Goal: Information Seeking & Learning: Learn about a topic

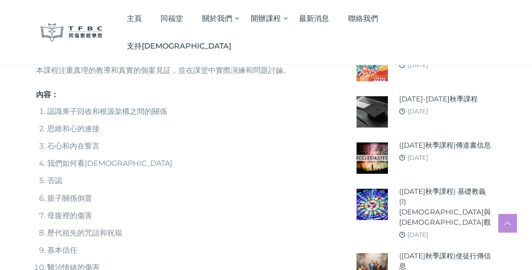
scroll to position [389, 0]
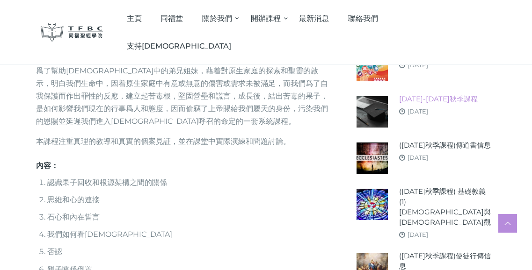
click at [446, 99] on link "[DATE]-[DATE]秋季課程" at bounding box center [438, 99] width 79 height 10
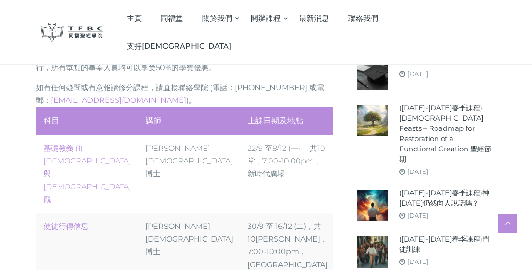
scroll to position [555, 0]
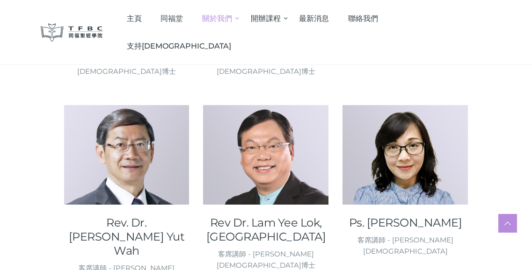
scroll to position [499, 0]
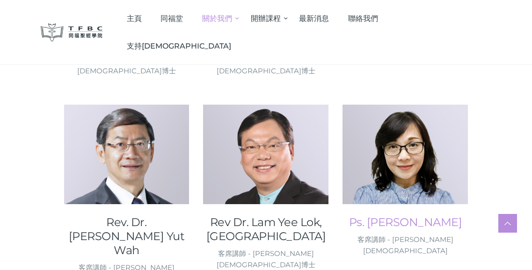
click at [408, 216] on link "Ps. [PERSON_NAME]" at bounding box center [405, 223] width 125 height 14
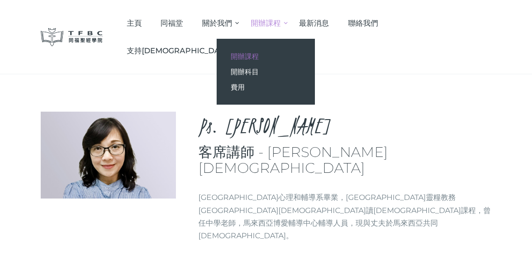
click at [259, 59] on span "開辦課程" at bounding box center [245, 56] width 28 height 9
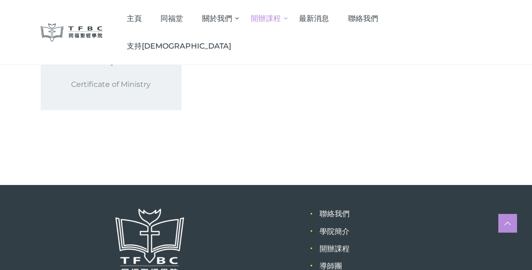
scroll to position [373, 0]
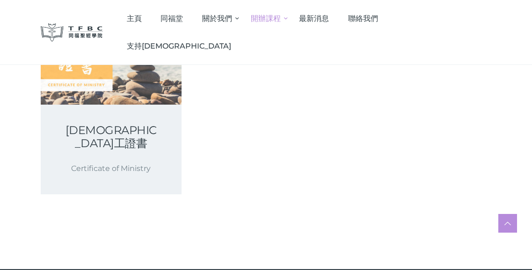
click at [125, 162] on p "Certificate of Ministry" at bounding box center [111, 168] width 96 height 13
click at [124, 124] on link "基督教事工證書" at bounding box center [111, 137] width 96 height 26
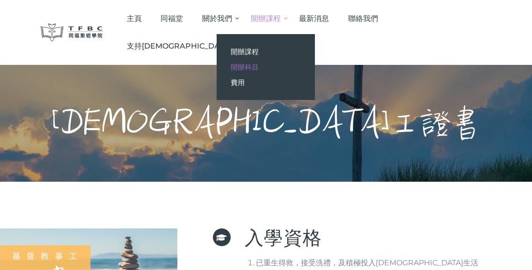
click at [259, 63] on span "開辦科目" at bounding box center [245, 67] width 28 height 9
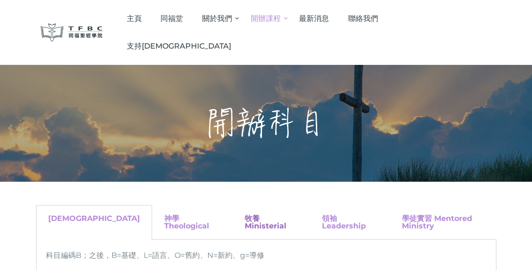
click at [245, 214] on link "牧養 Ministerial" at bounding box center [266, 222] width 42 height 16
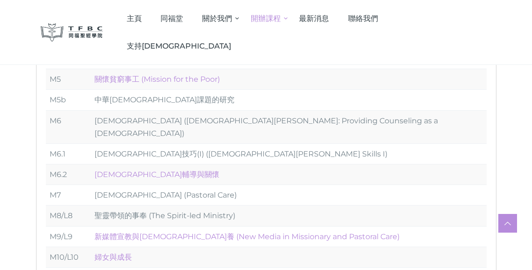
scroll to position [413, 0]
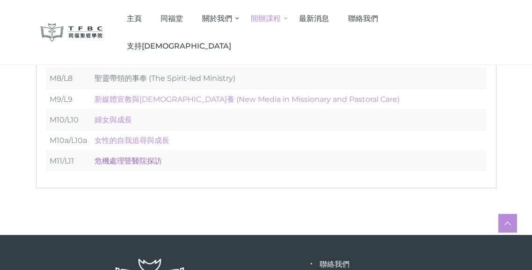
click at [154, 157] on link "危機處理暨醫院探訪" at bounding box center [128, 161] width 67 height 9
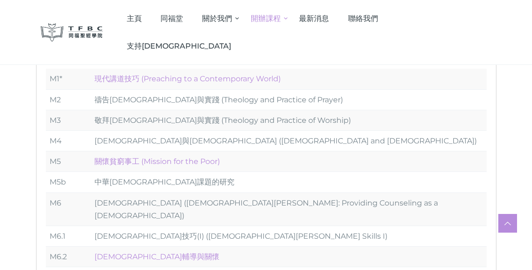
scroll to position [158, 0]
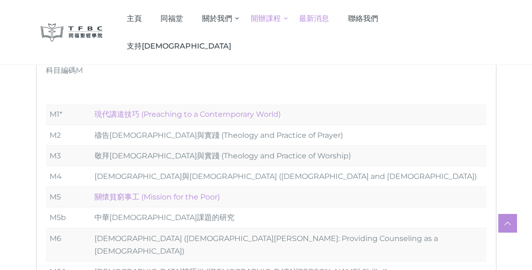
click at [329, 17] on span "最新消息" at bounding box center [314, 18] width 30 height 9
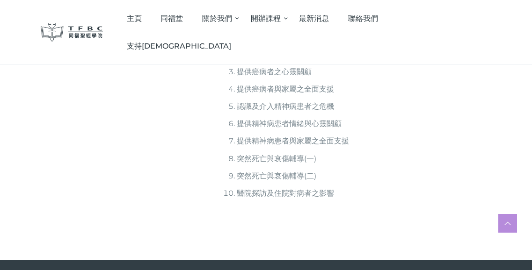
scroll to position [360, 0]
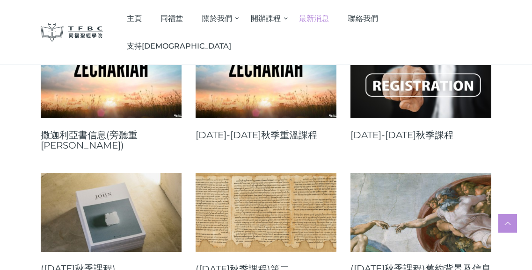
scroll to position [949, 0]
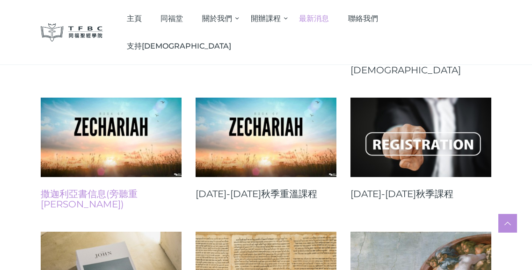
click at [112, 189] on link "撒迦利亞書信息(旁聽重[PERSON_NAME])" at bounding box center [111, 199] width 141 height 21
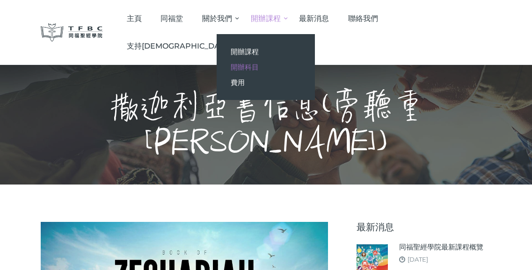
click at [259, 66] on span "開辦科目" at bounding box center [245, 67] width 28 height 9
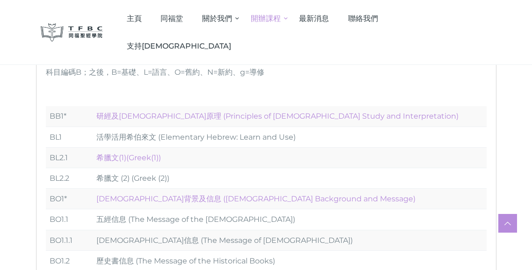
scroll to position [83, 0]
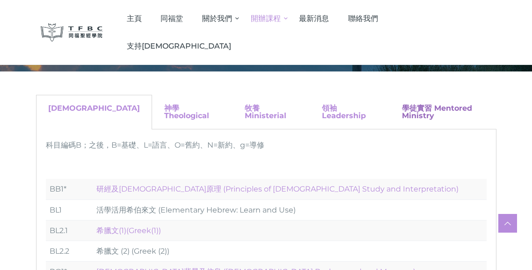
click at [402, 109] on link "學徒實習 Mentored Ministry" at bounding box center [437, 112] width 70 height 16
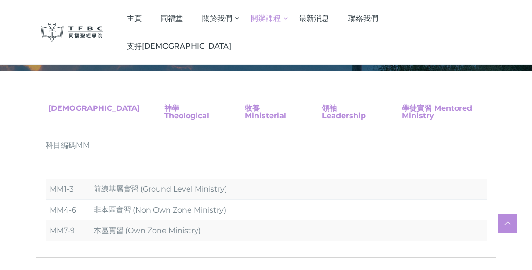
click at [310, 114] on div "領袖 Leadership" at bounding box center [350, 112] width 80 height 35
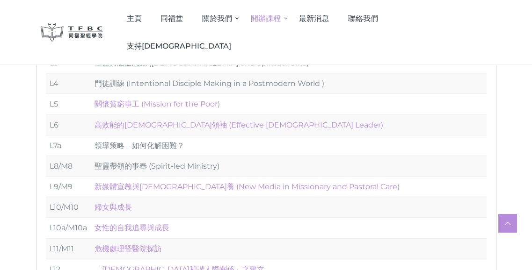
scroll to position [256, 0]
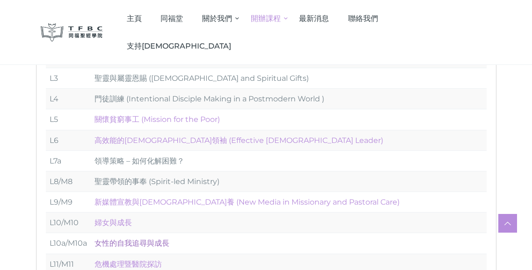
click at [163, 239] on link "女性的自我追尋與成長" at bounding box center [132, 243] width 75 height 9
click at [128, 219] on link "婦女與成長" at bounding box center [113, 223] width 37 height 9
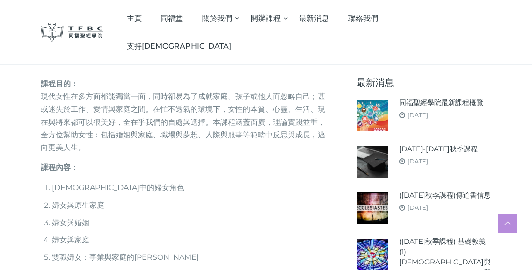
scroll to position [112, 0]
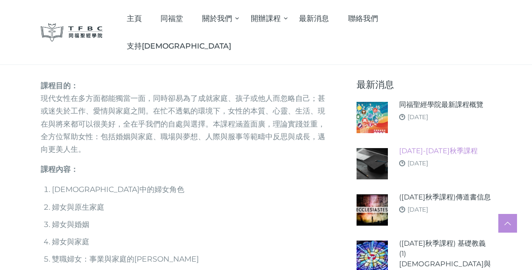
click at [425, 148] on link "[DATE]-[DATE]秋季課程" at bounding box center [438, 151] width 79 height 10
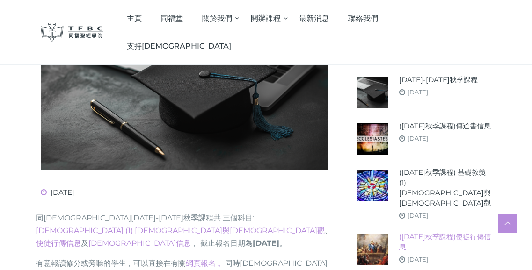
scroll to position [175, 0]
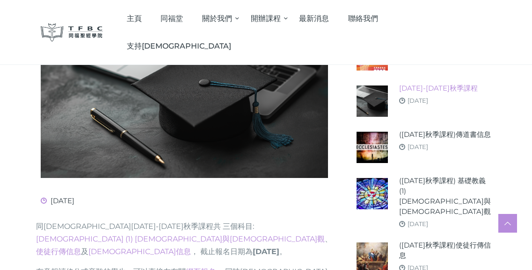
click at [431, 86] on link "2025-26年秋季課程" at bounding box center [438, 88] width 79 height 10
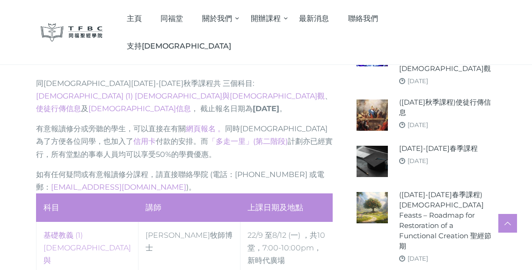
scroll to position [289, 0]
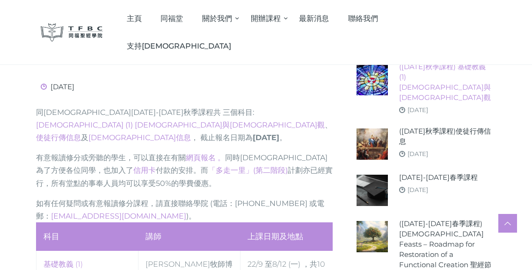
click at [420, 70] on link "([DATE]秋季課程) 基礎教義 (1) [DEMOGRAPHIC_DATA]與[DEMOGRAPHIC_DATA]觀" at bounding box center [445, 82] width 92 height 41
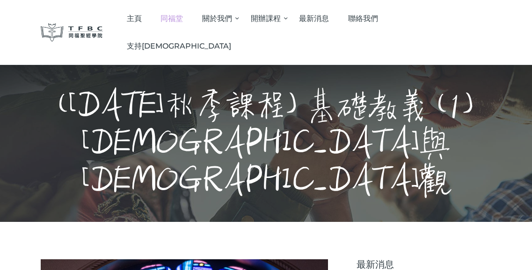
click at [183, 21] on span "同福堂" at bounding box center [172, 18] width 22 height 9
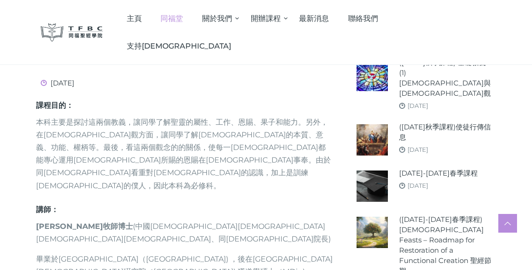
scroll to position [422, 0]
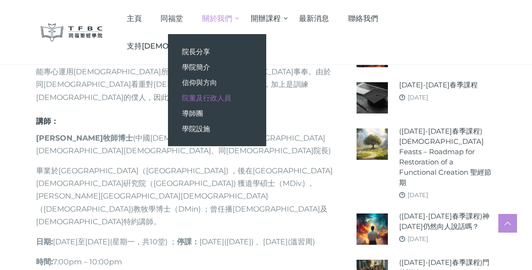
click at [231, 97] on span "院董及行政人員" at bounding box center [206, 98] width 49 height 9
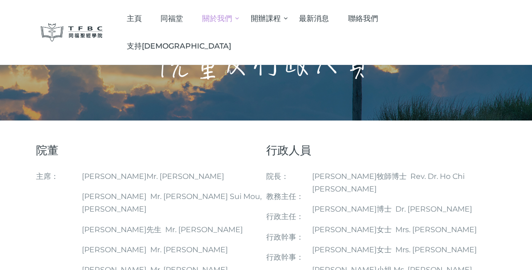
scroll to position [25, 0]
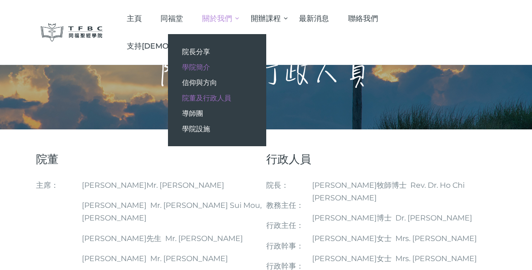
click at [247, 73] on link "學院簡介" at bounding box center [217, 66] width 98 height 15
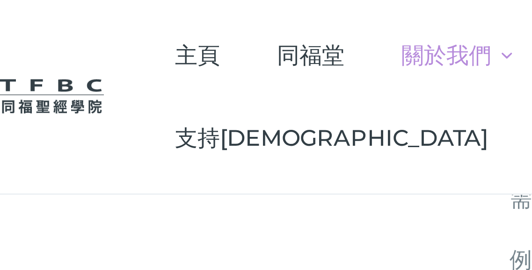
scroll to position [777, 0]
